Goal: Task Accomplishment & Management: Use online tool/utility

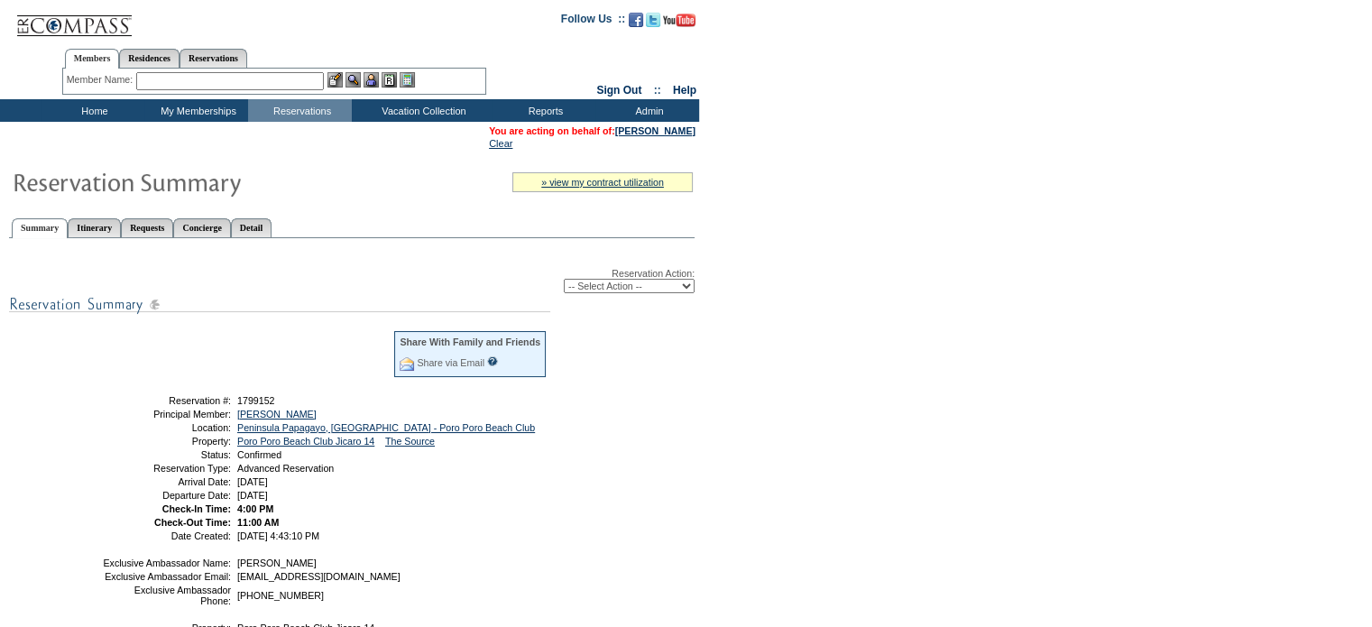
click at [689, 285] on select "-- Select Action -- Modify Reservation Dates Modify Reservation Cost Modify Occ…" at bounding box center [629, 286] width 131 height 14
select select "ChangeClubProp"
click at [564, 279] on select "-- Select Action -- Modify Reservation Dates Modify Reservation Cost Modify Occ…" at bounding box center [629, 286] width 131 height 14
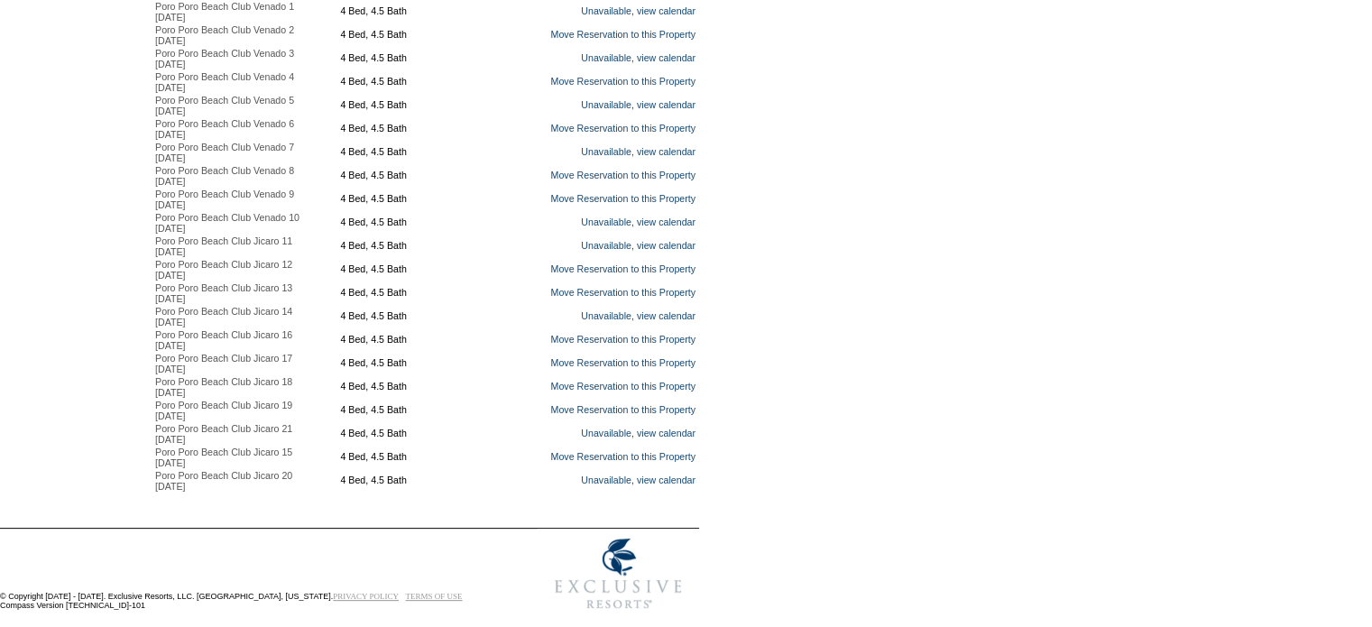
scroll to position [435, 0]
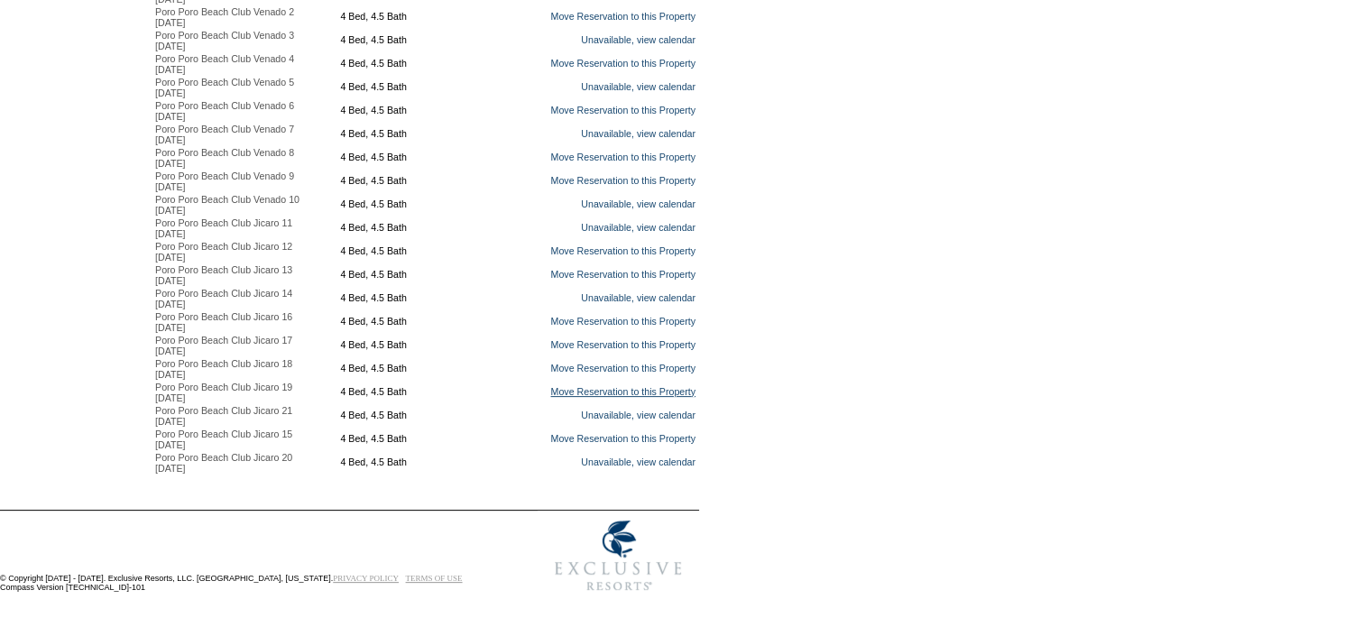
click at [564, 386] on link "Move Reservation to this Property" at bounding box center [622, 391] width 145 height 11
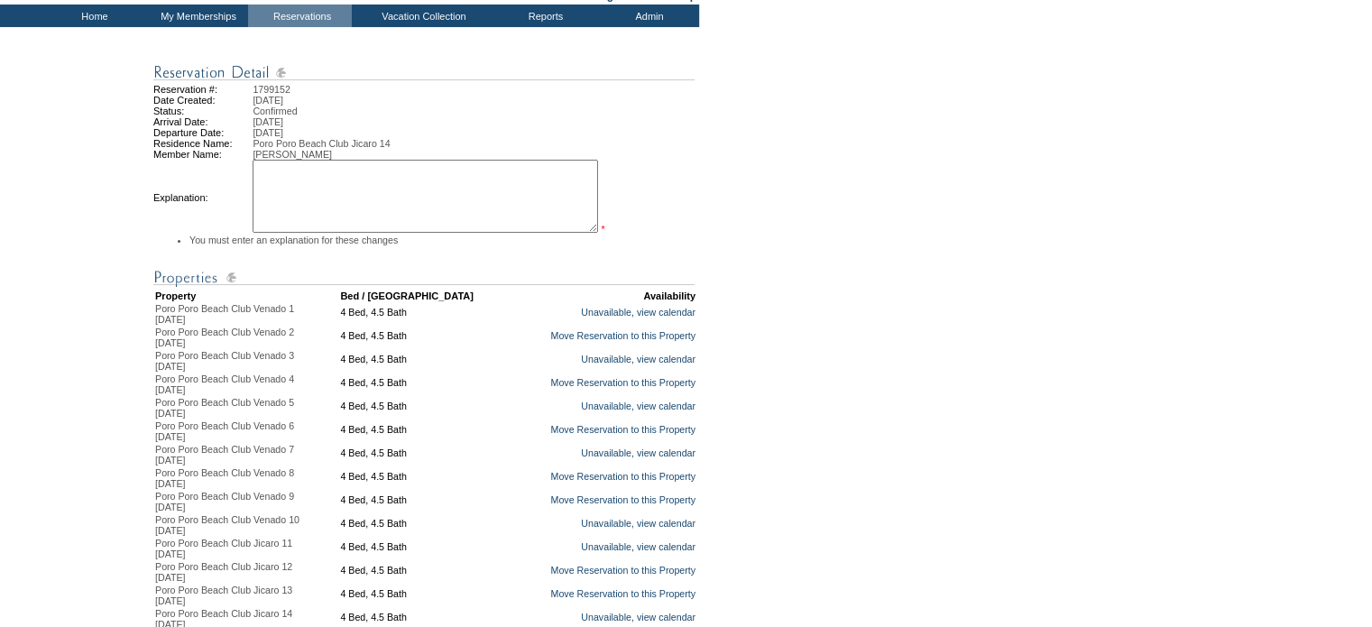
scroll to position [0, 0]
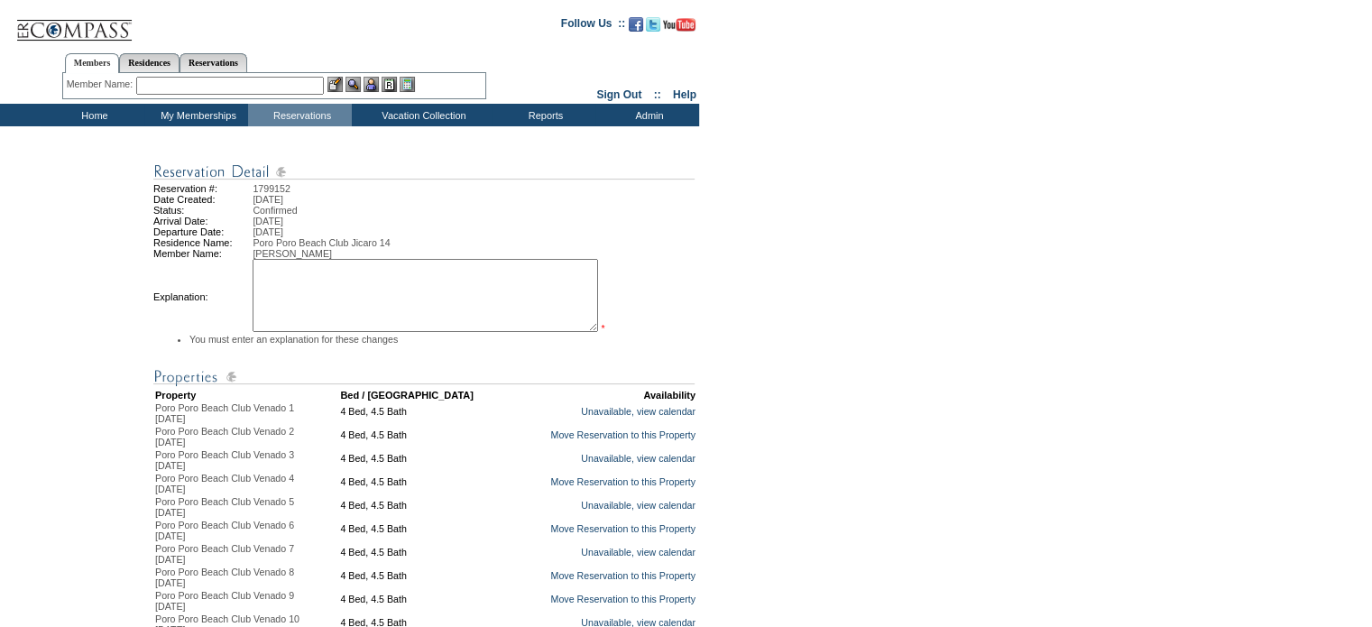
click at [327, 291] on textarea at bounding box center [426, 295] width 346 height 73
paste textarea "have identified a considerable damage on the under deck iron structure"
click at [411, 277] on textarea "Per [PERSON_NAME]- J14 have identified a considerable damage on the under deck …" at bounding box center [427, 295] width 346 height 73
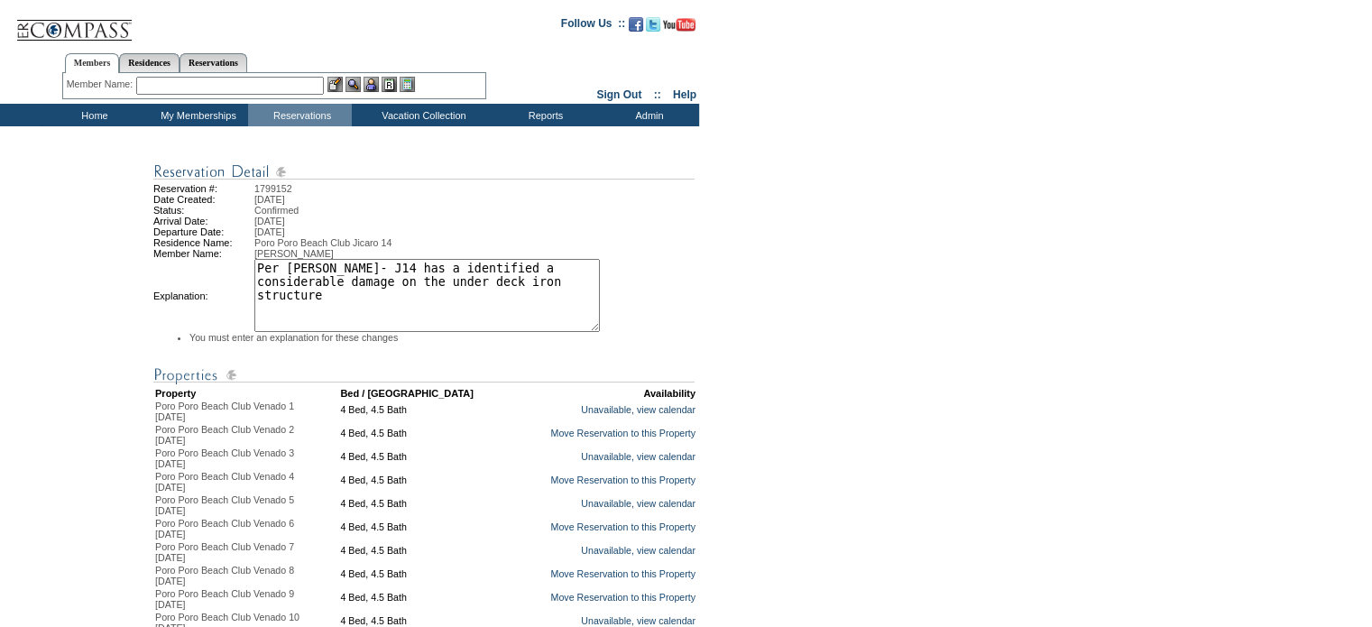
click at [496, 275] on textarea "Per [PERSON_NAME]- J14 has a identified a considerable damage on the under deck…" at bounding box center [427, 295] width 346 height 73
click at [417, 273] on textarea "Per [PERSON_NAME]- J14 has a considerable damage on the under deck iron structu…" at bounding box center [427, 295] width 346 height 73
click at [444, 294] on textarea "Per [PERSON_NAME]- J14 has considerable damage on the under deck iron structure" at bounding box center [427, 295] width 346 height 73
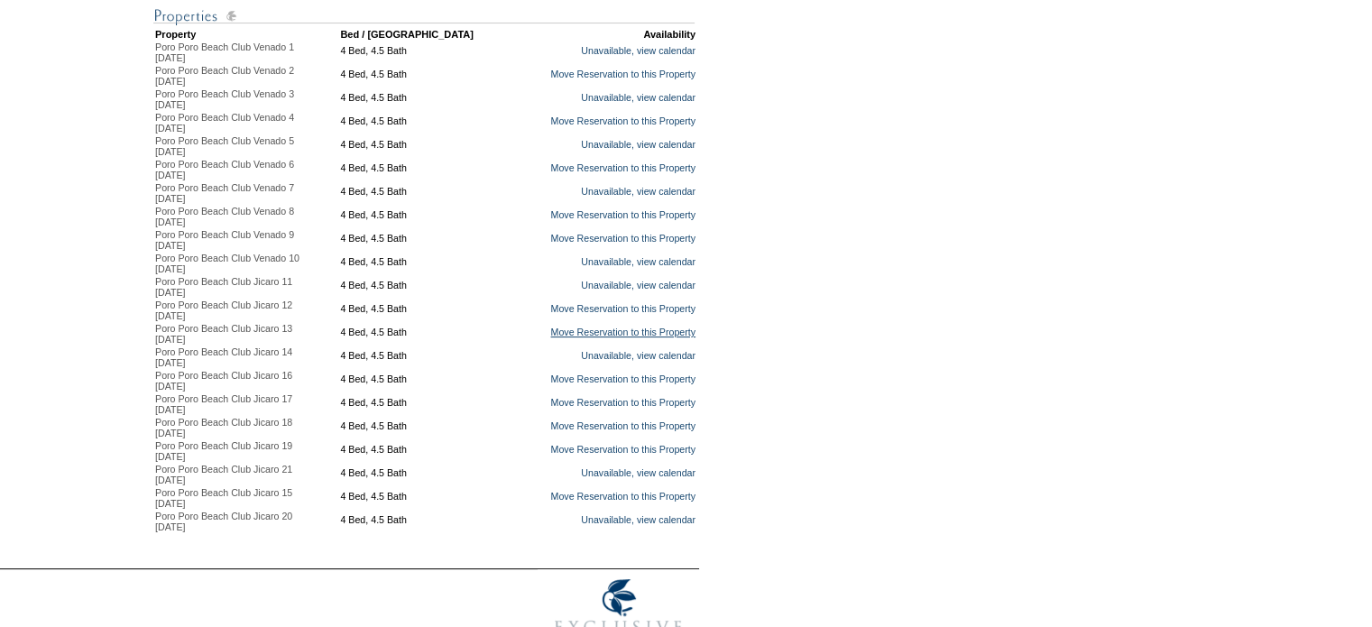
scroll to position [361, 0]
type textarea "Per [PERSON_NAME]- J14 has considerable damage on the under deck iron structure…"
click at [579, 453] on link "Move Reservation to this Property" at bounding box center [622, 447] width 145 height 11
